Goal: Find specific page/section: Find specific page/section

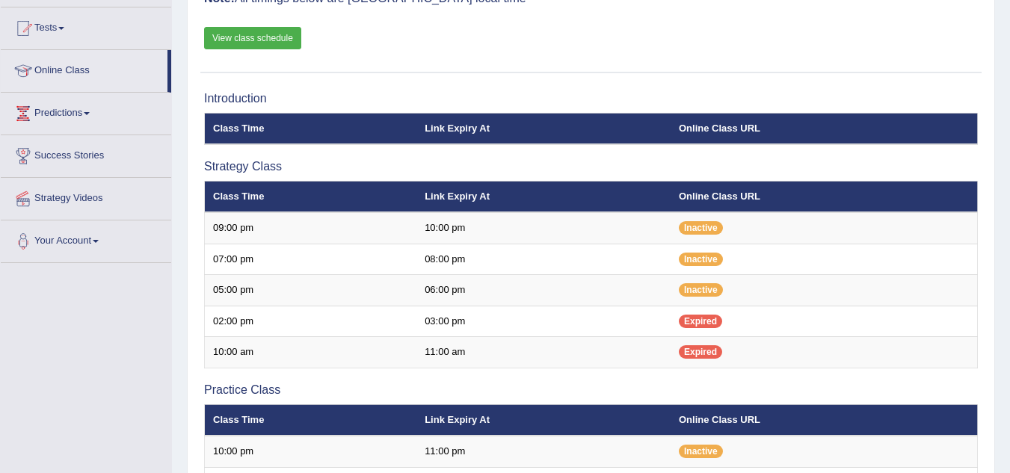
scroll to position [179, 0]
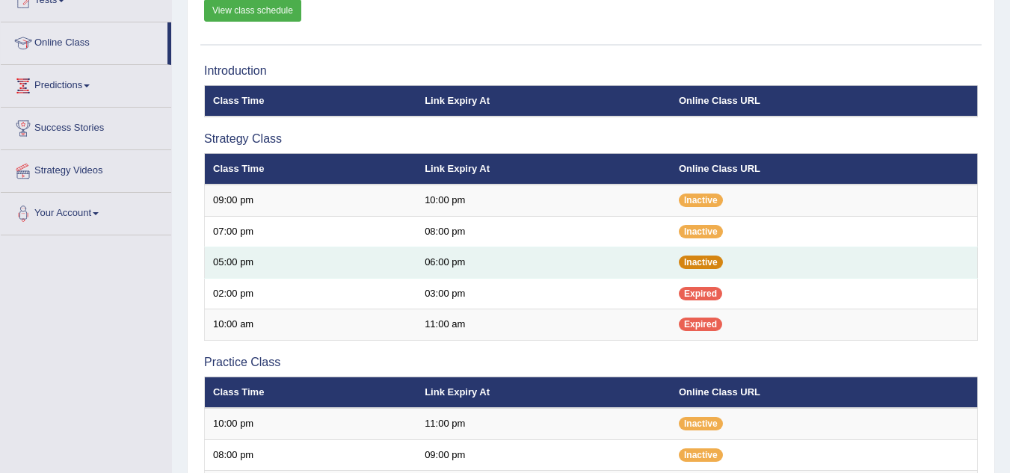
click at [707, 261] on span "Inactive" at bounding box center [701, 262] width 44 height 13
click at [723, 263] on td "Inactive" at bounding box center [824, 262] width 307 height 31
click at [715, 266] on span "Inactive" at bounding box center [701, 262] width 44 height 13
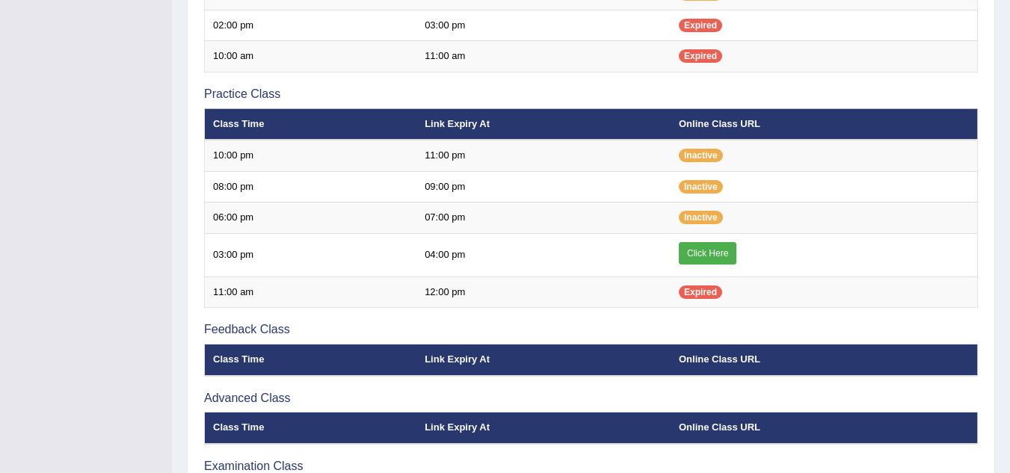
scroll to position [449, 0]
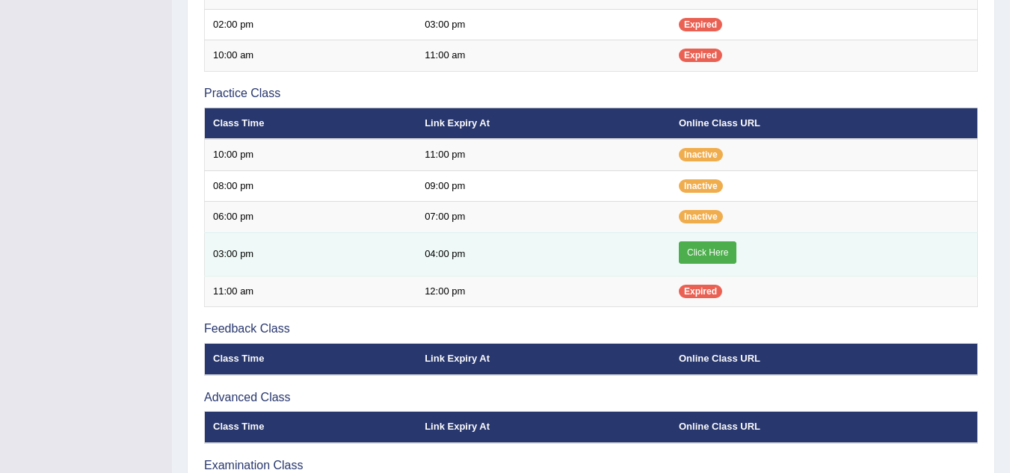
click at [714, 250] on link "Click Here" at bounding box center [708, 252] width 58 height 22
